Goal: Book appointment/travel/reservation

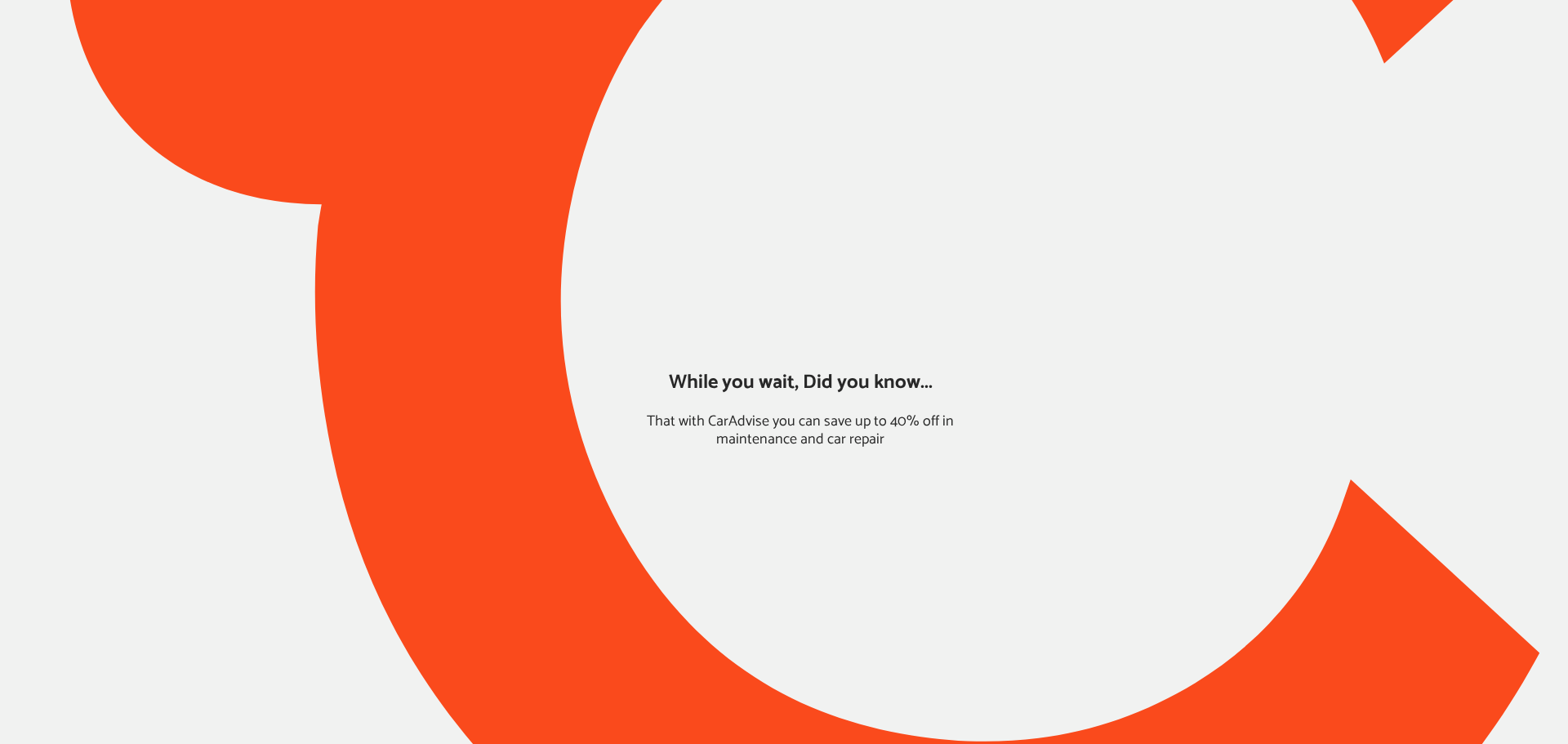
type input "*****"
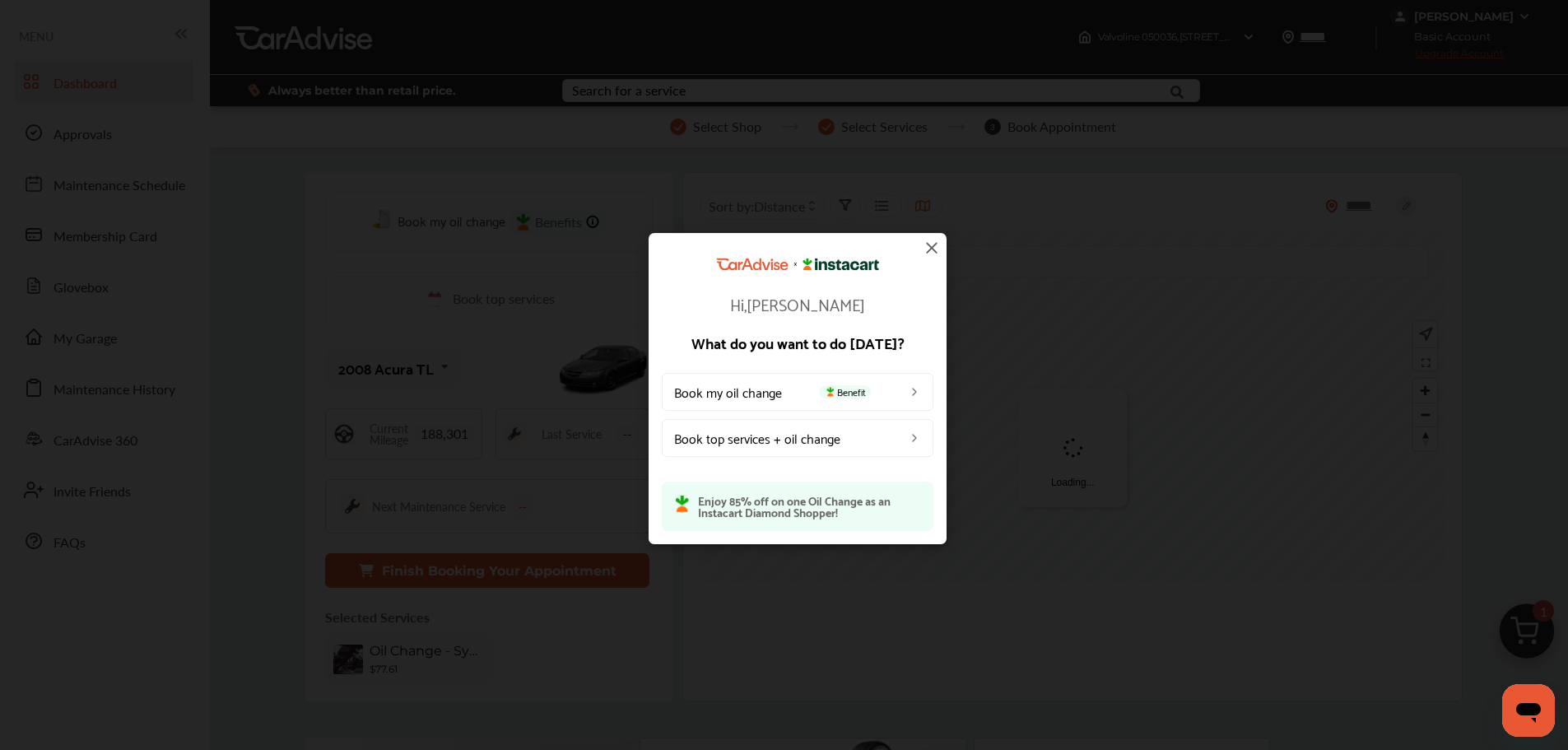
click at [932, 249] on img at bounding box center [931, 247] width 19 height 19
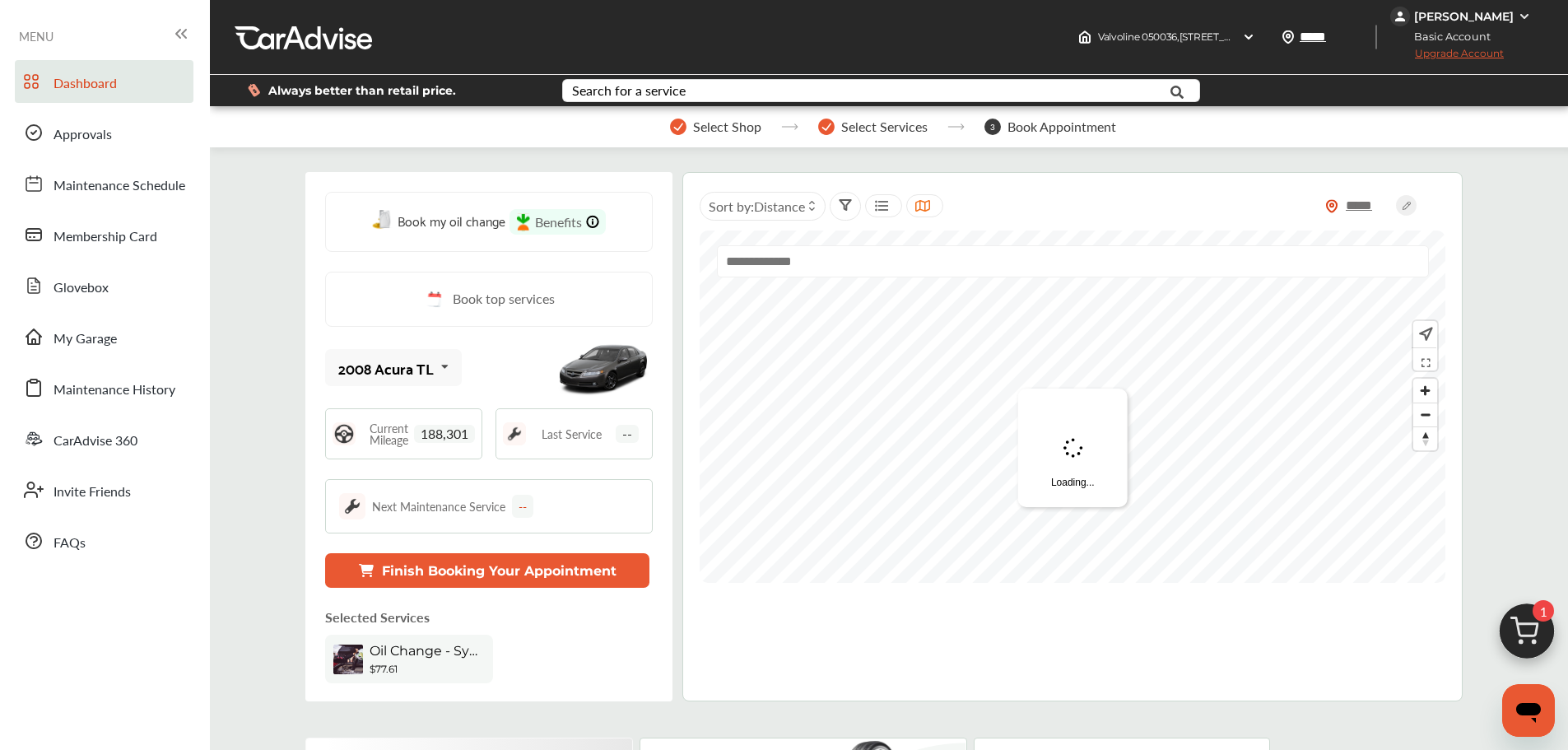
click at [602, 582] on button "Finish Booking Your Appointment" at bounding box center [487, 570] width 324 height 35
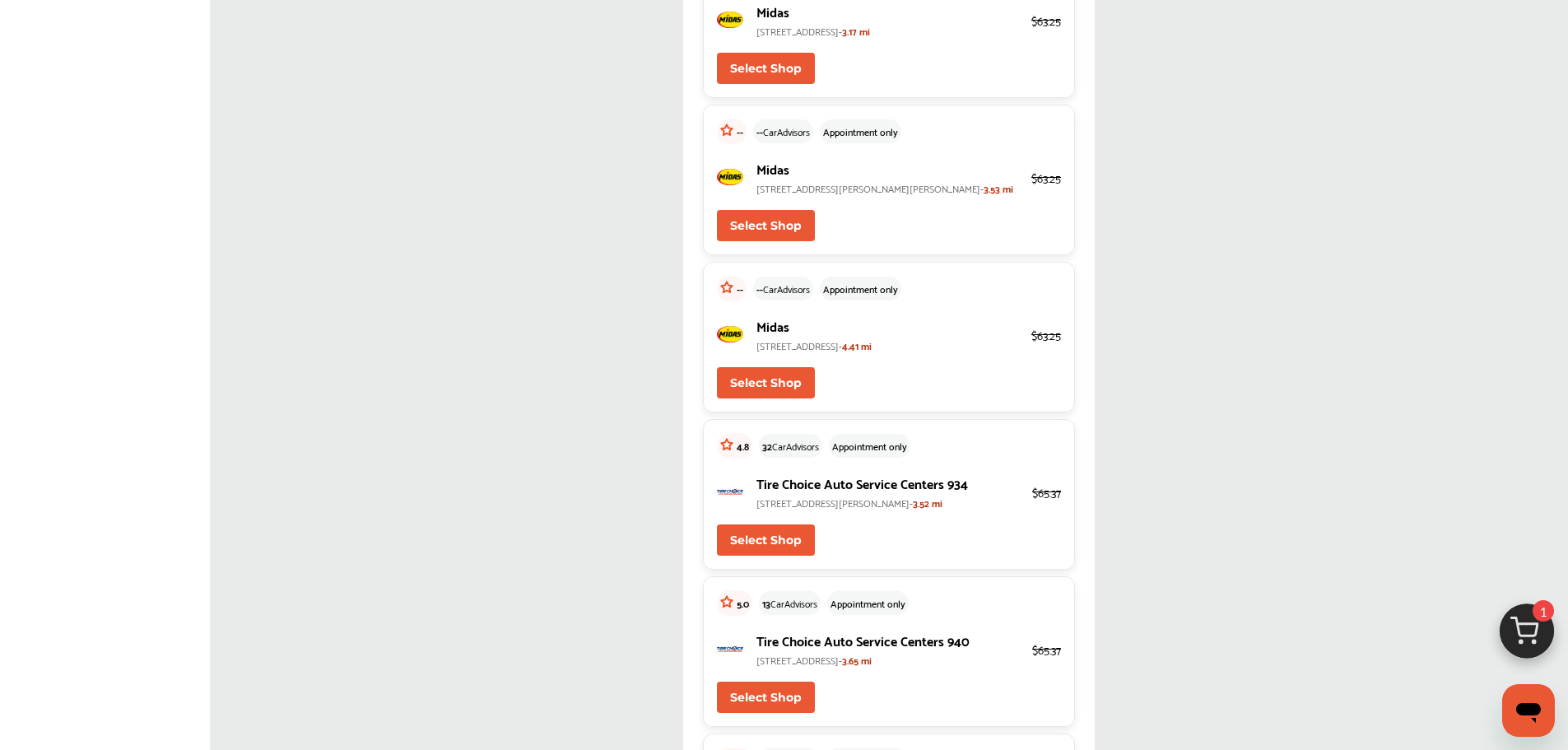
scroll to position [741, 0]
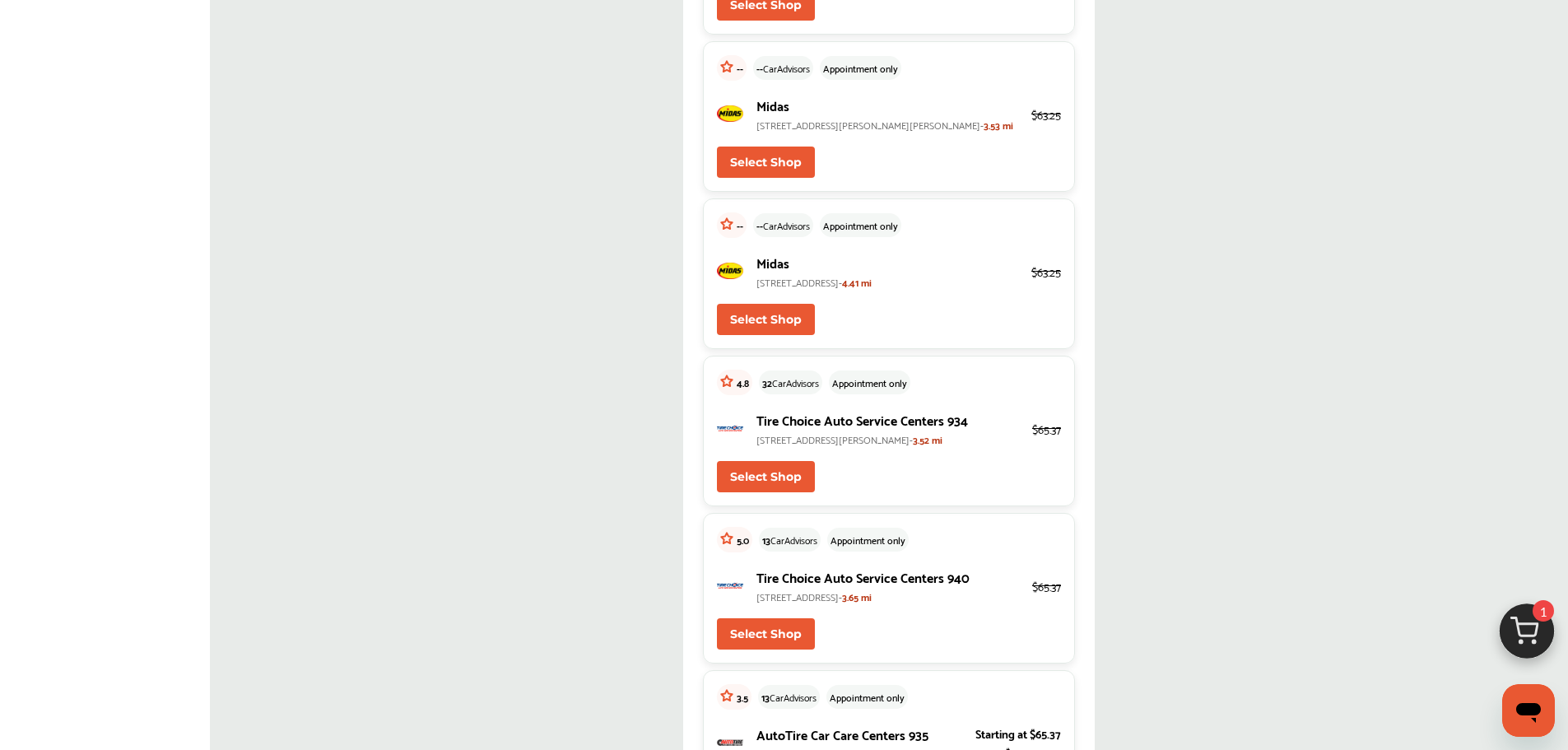
click at [1194, 626] on img at bounding box center [1528, 636] width 79 height 79
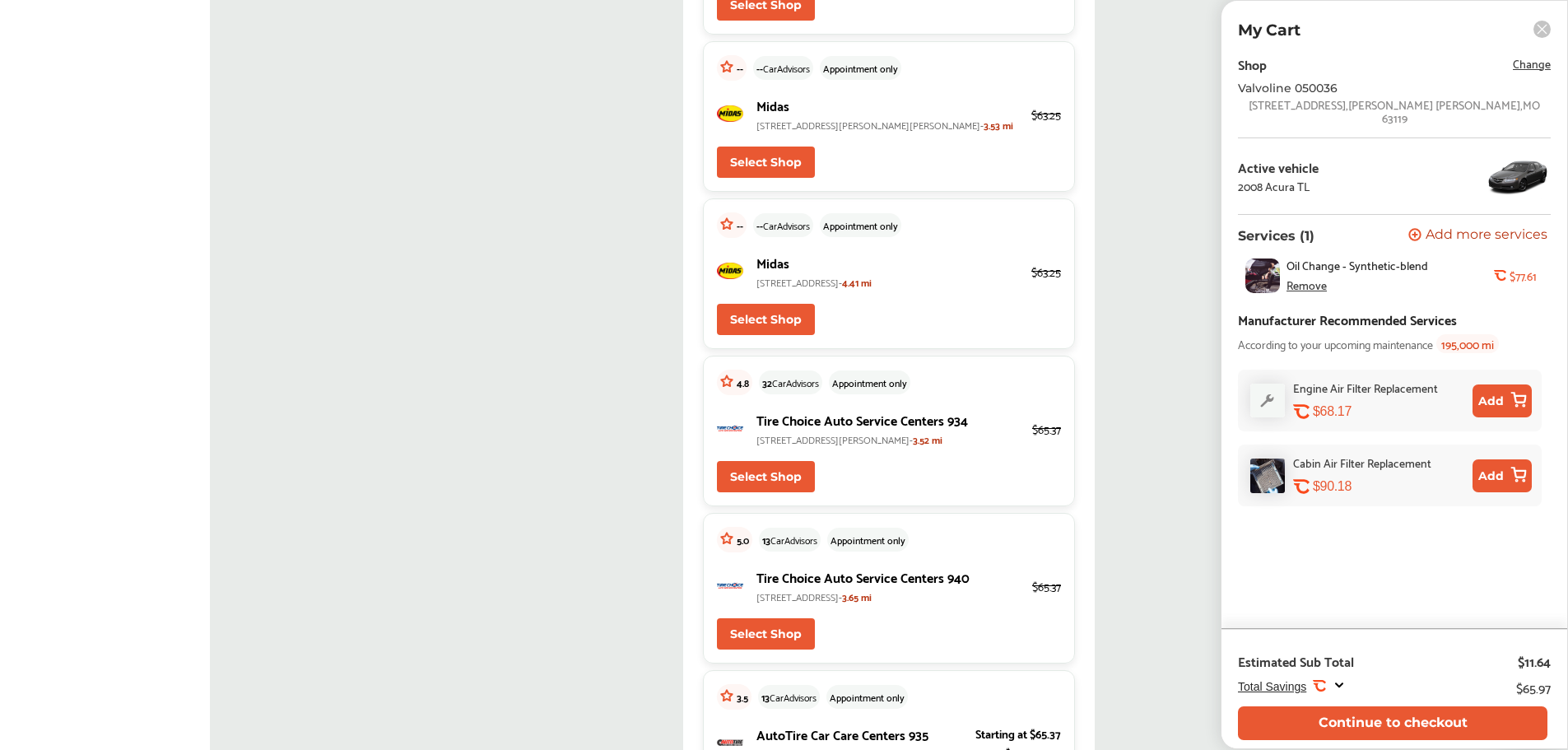
click at [1194, 650] on button "Continue to checkout" at bounding box center [1393, 723] width 310 height 34
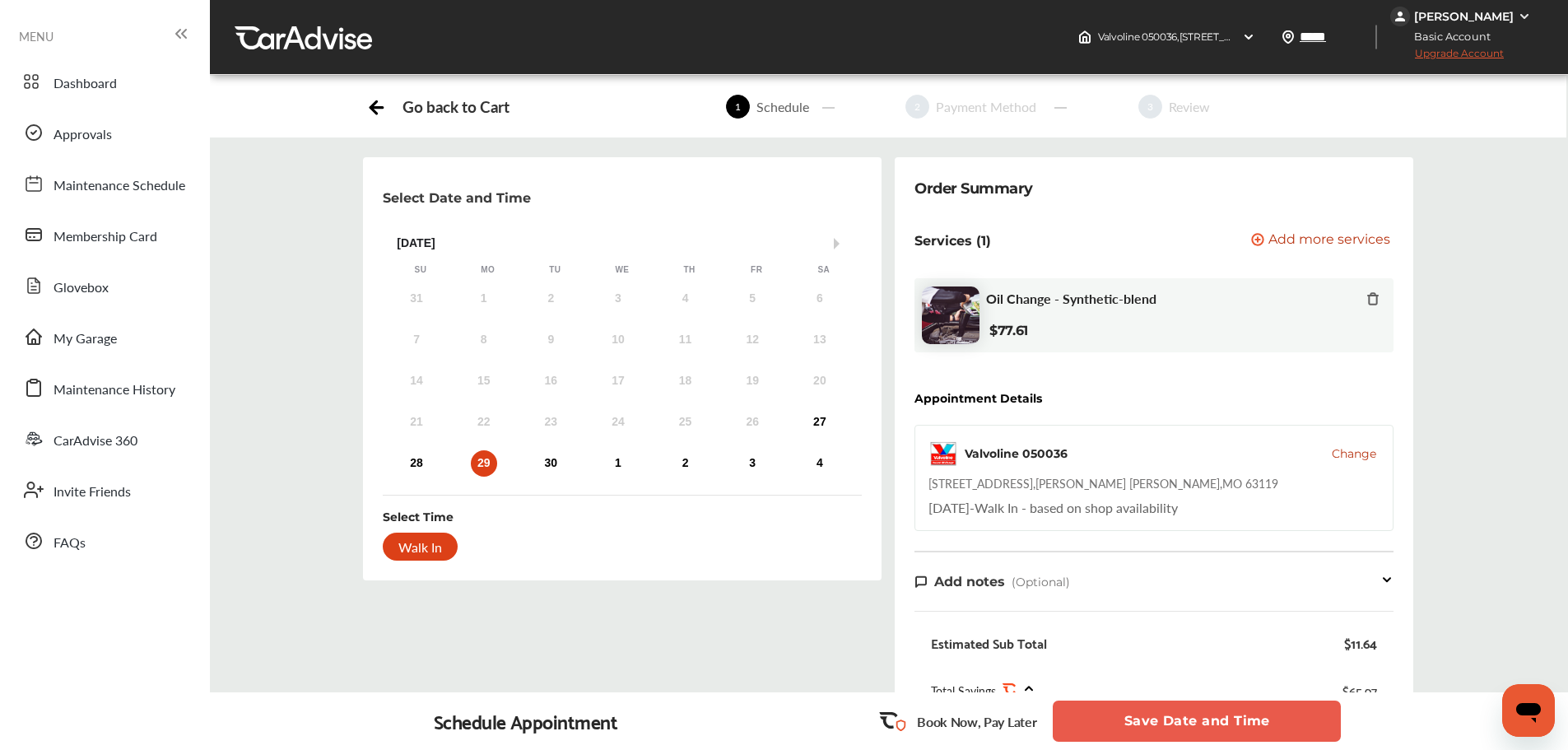
click at [1194, 650] on button "Save Date and Time" at bounding box center [1197, 721] width 288 height 41
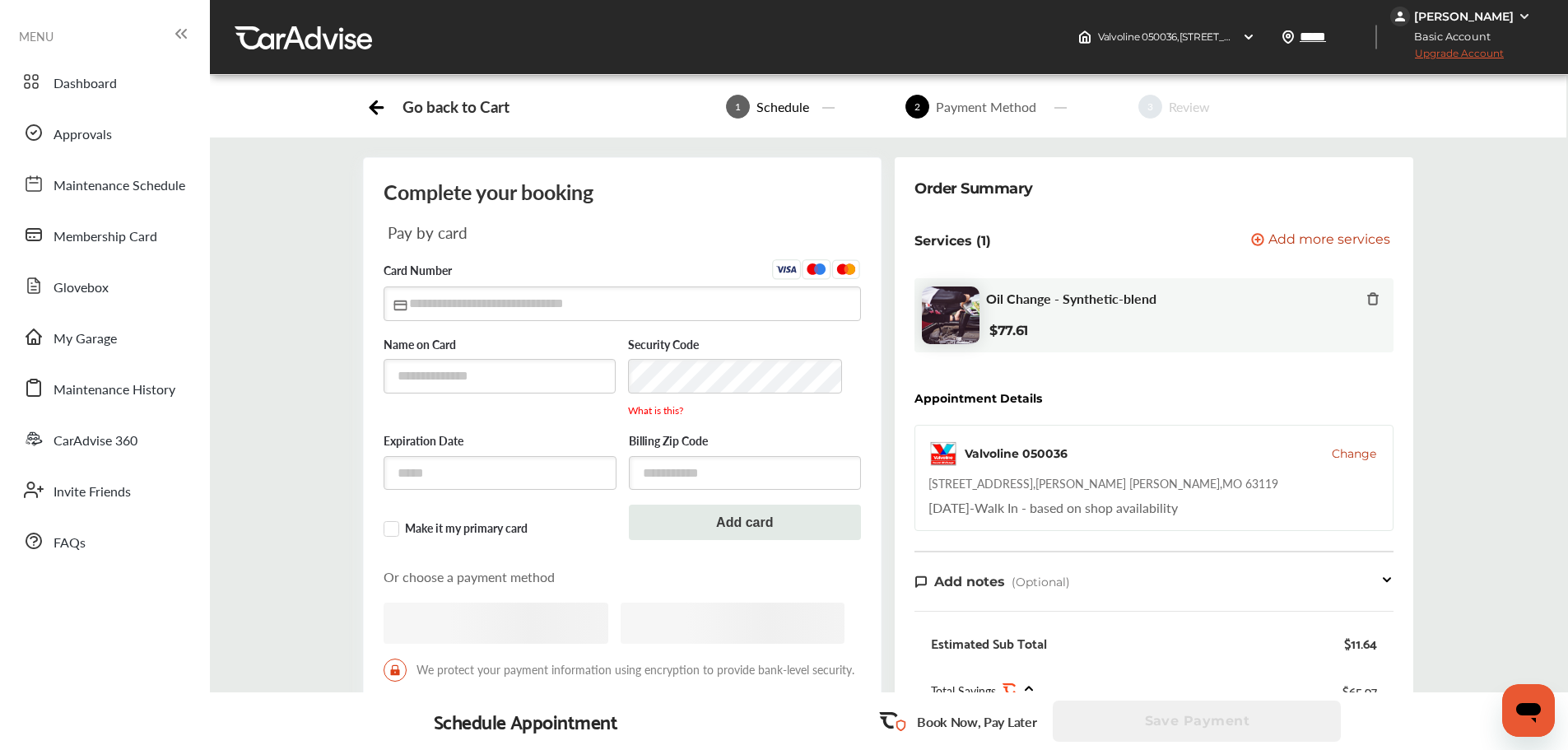
click at [1194, 650] on div "Save Payment" at bounding box center [1198, 721] width 291 height 41
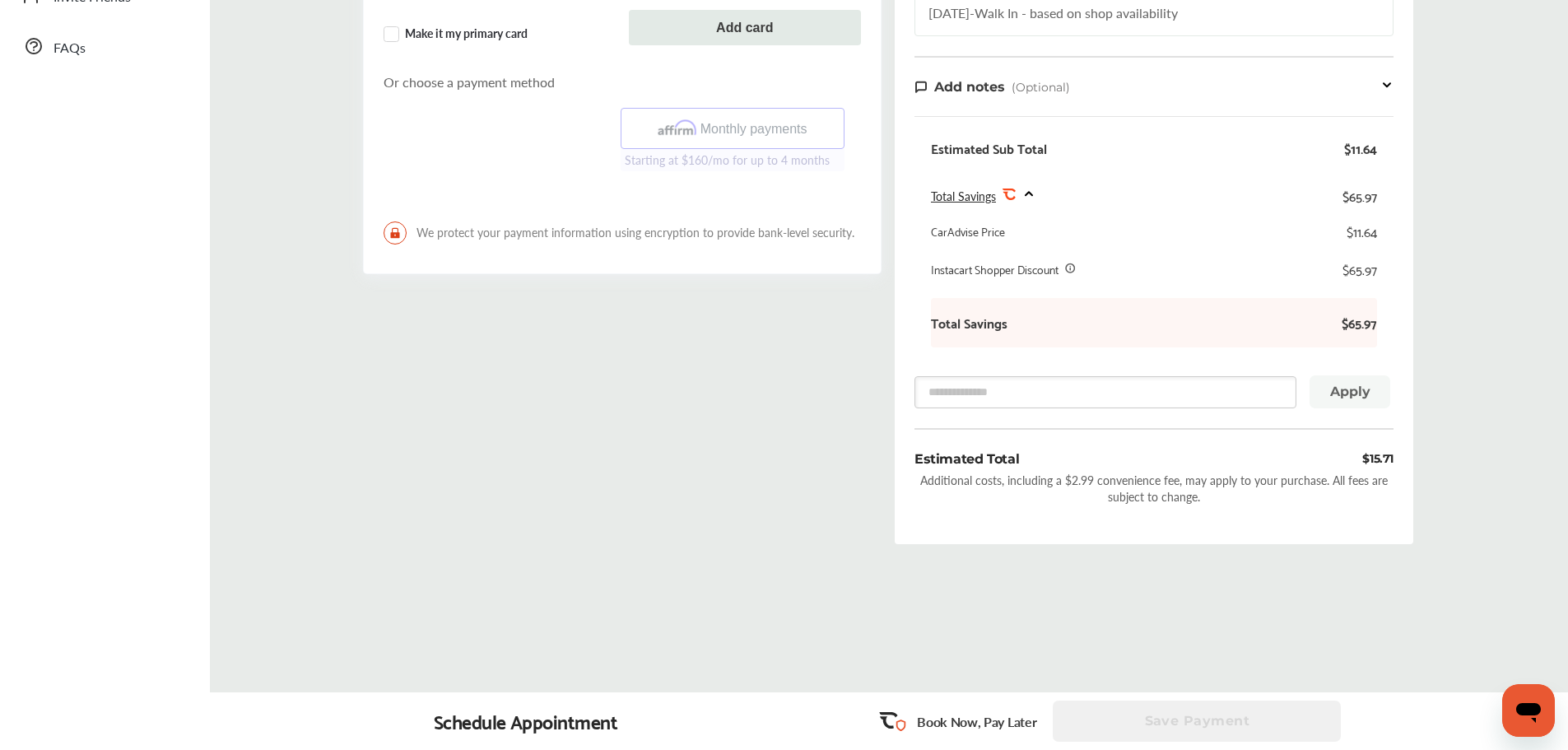
scroll to position [1, 0]
